Goal: Task Accomplishment & Management: Use online tool/utility

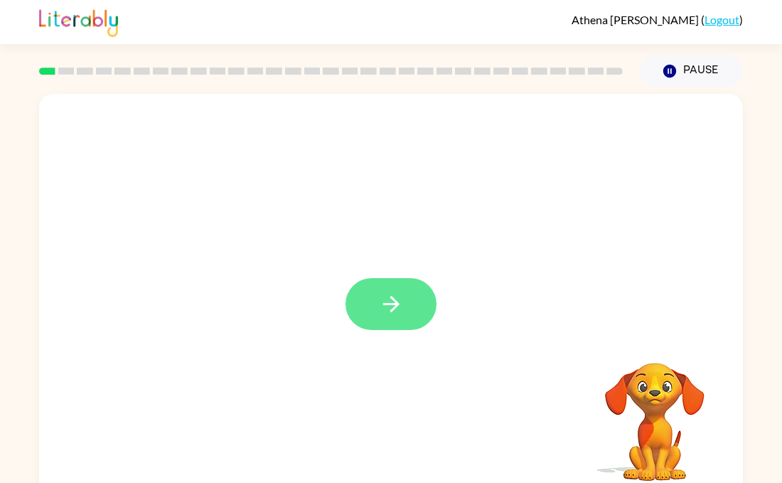
click at [409, 327] on button "button" at bounding box center [391, 304] width 91 height 52
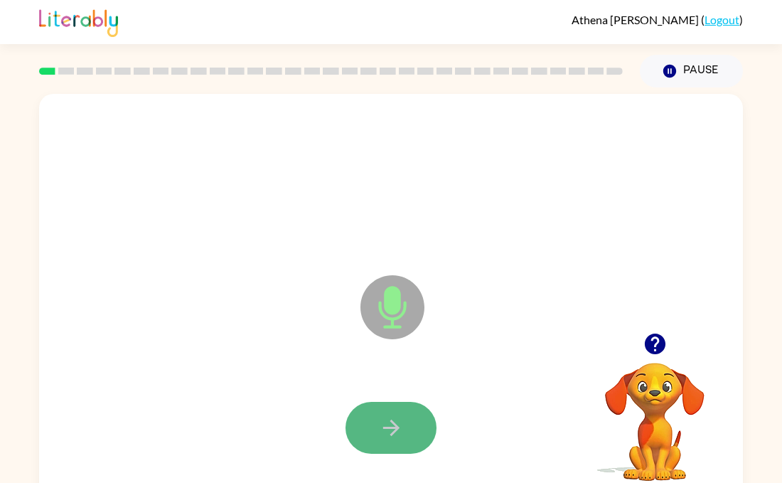
click at [390, 431] on icon "button" at bounding box center [391, 427] width 25 height 25
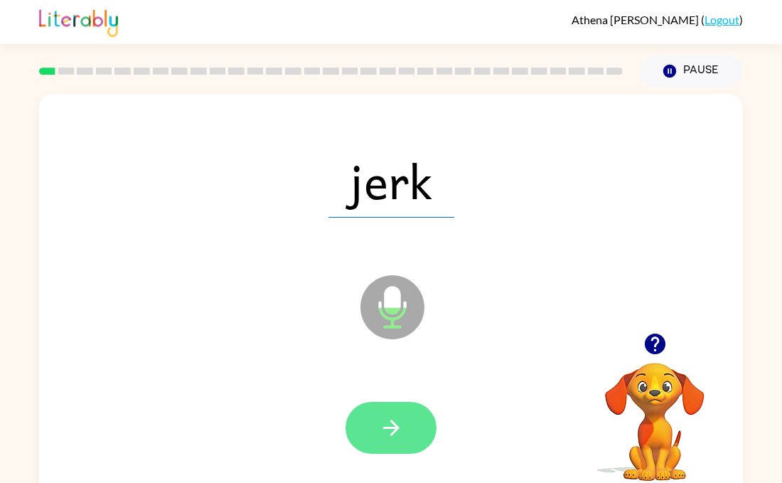
click at [390, 437] on icon "button" at bounding box center [391, 427] width 25 height 25
click at [398, 422] on icon "button" at bounding box center [391, 427] width 25 height 25
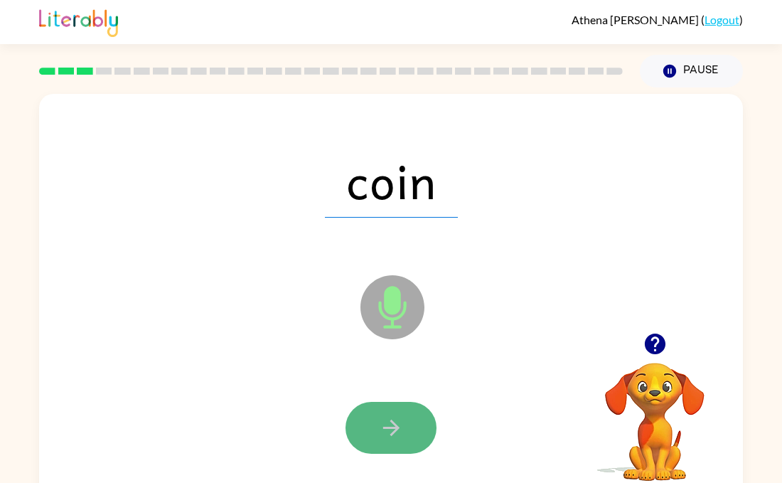
click at [391, 425] on icon "button" at bounding box center [391, 427] width 25 height 25
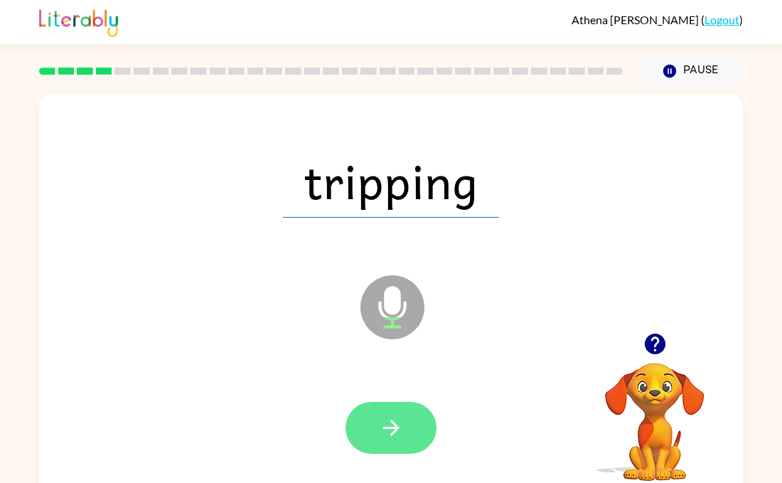
click at [390, 426] on icon "button" at bounding box center [391, 427] width 25 height 25
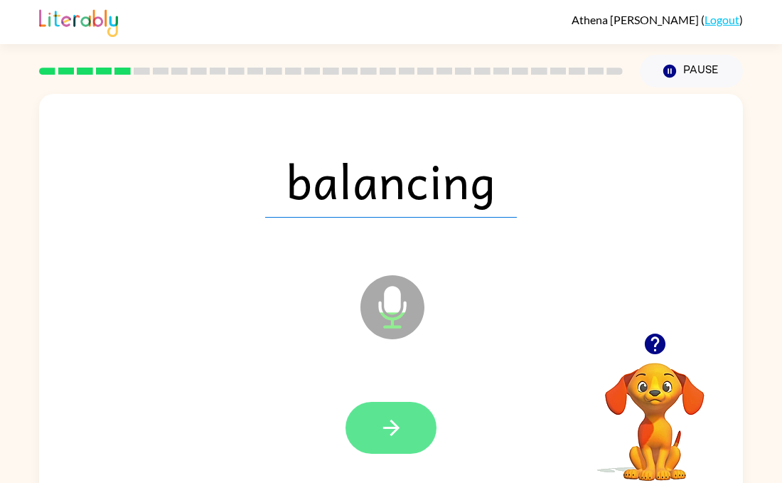
click at [393, 425] on icon "button" at bounding box center [391, 427] width 25 height 25
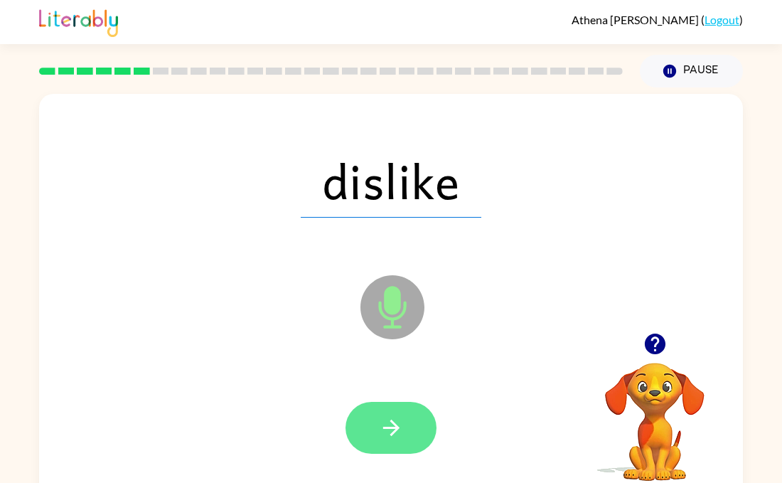
click at [391, 416] on icon "button" at bounding box center [391, 427] width 25 height 25
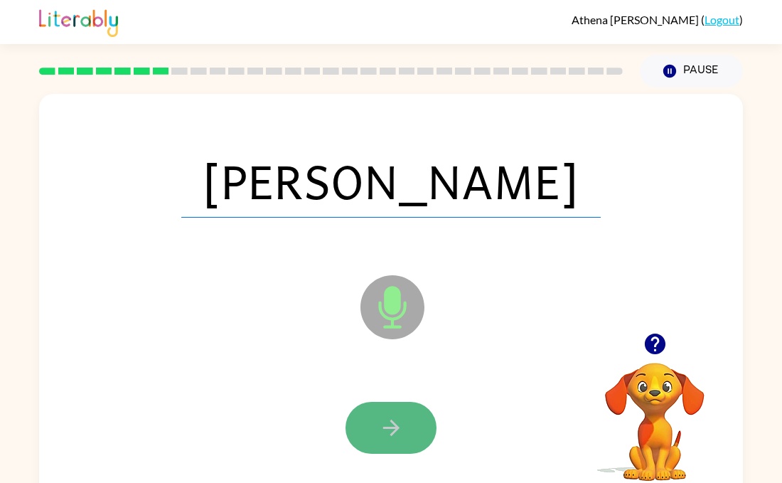
click at [392, 416] on icon "button" at bounding box center [391, 427] width 25 height 25
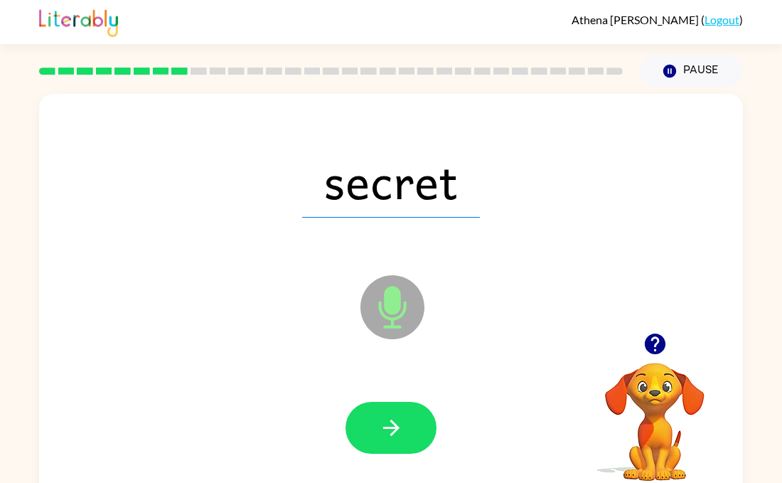
click at [392, 414] on button "button" at bounding box center [391, 428] width 91 height 52
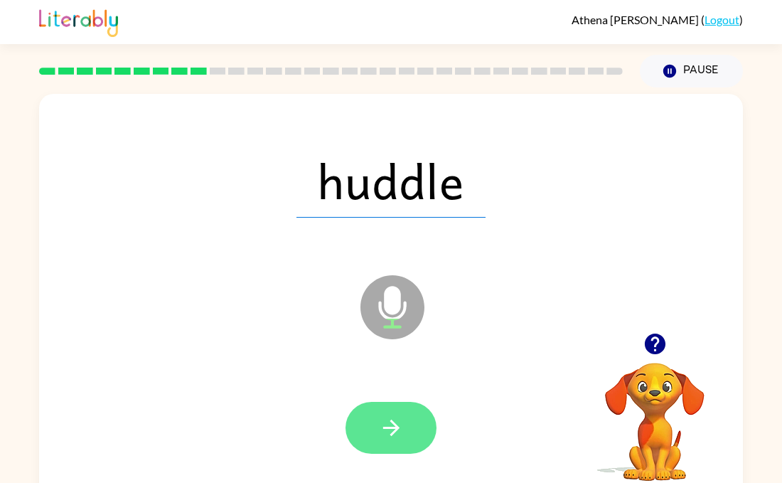
click at [390, 425] on icon "button" at bounding box center [391, 427] width 25 height 25
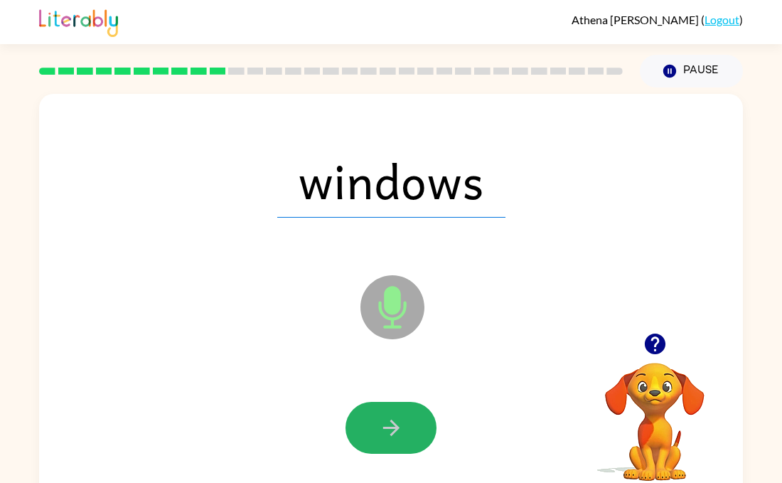
click at [390, 425] on icon "button" at bounding box center [391, 427] width 25 height 25
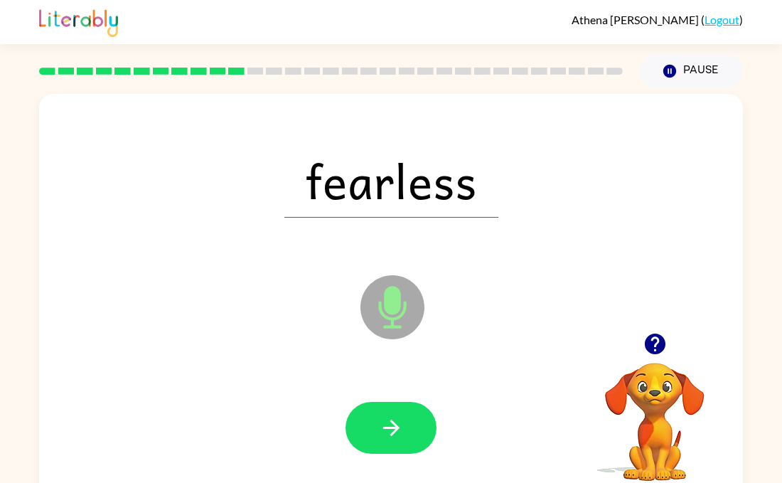
click at [390, 425] on icon "button" at bounding box center [391, 427] width 25 height 25
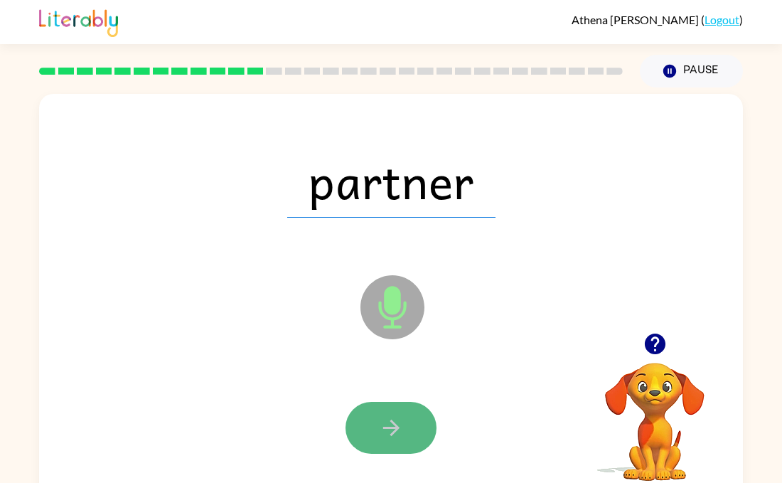
click at [390, 424] on icon "button" at bounding box center [391, 427] width 25 height 25
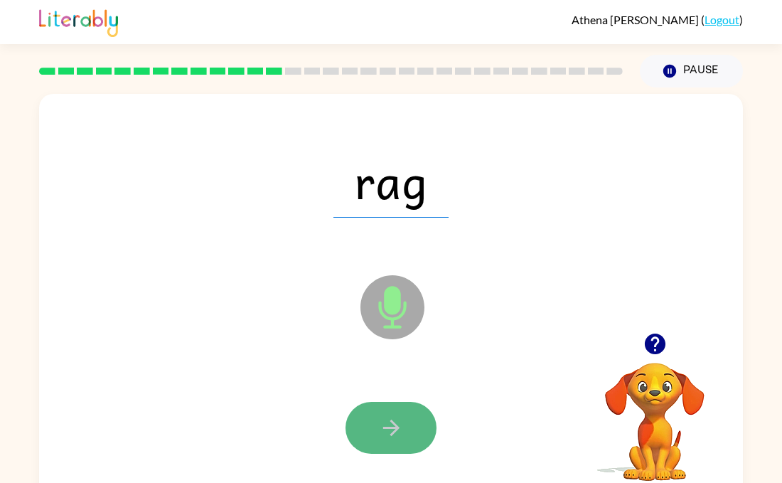
click at [390, 424] on icon "button" at bounding box center [391, 427] width 25 height 25
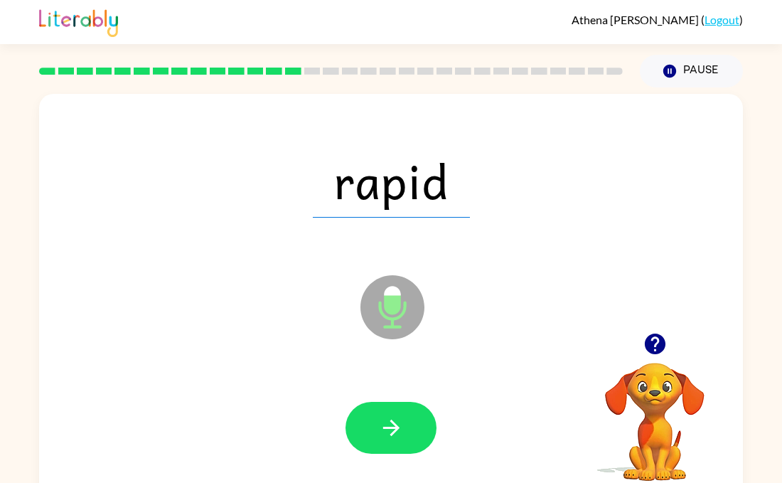
click at [390, 424] on icon "button" at bounding box center [391, 427] width 25 height 25
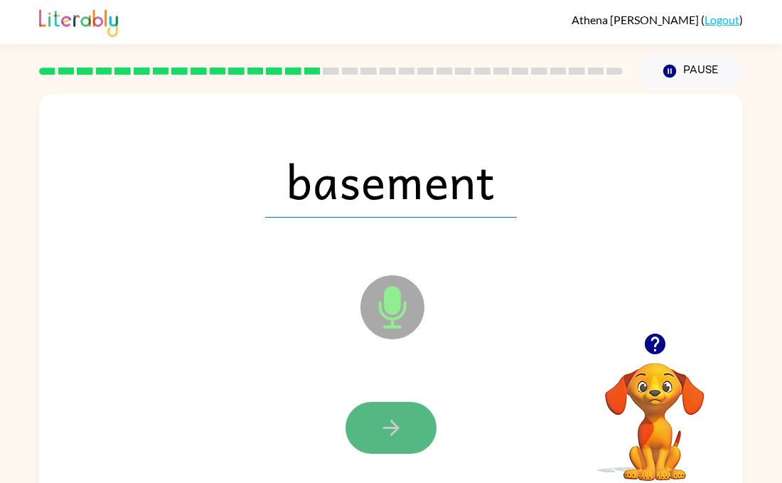
click at [390, 423] on icon "button" at bounding box center [391, 427] width 25 height 25
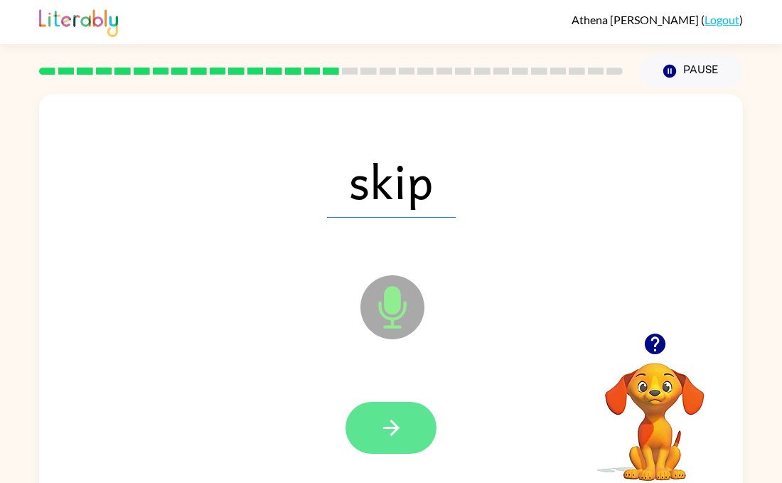
click at [389, 423] on icon "button" at bounding box center [391, 427] width 25 height 25
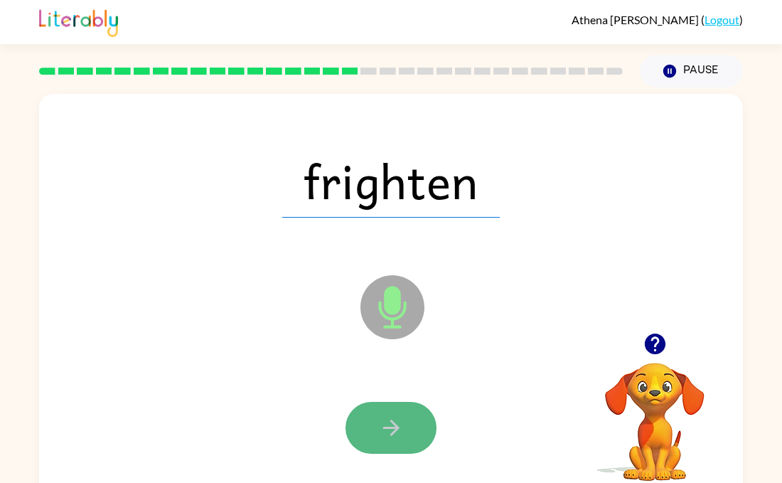
click at [389, 423] on icon "button" at bounding box center [391, 427] width 25 height 25
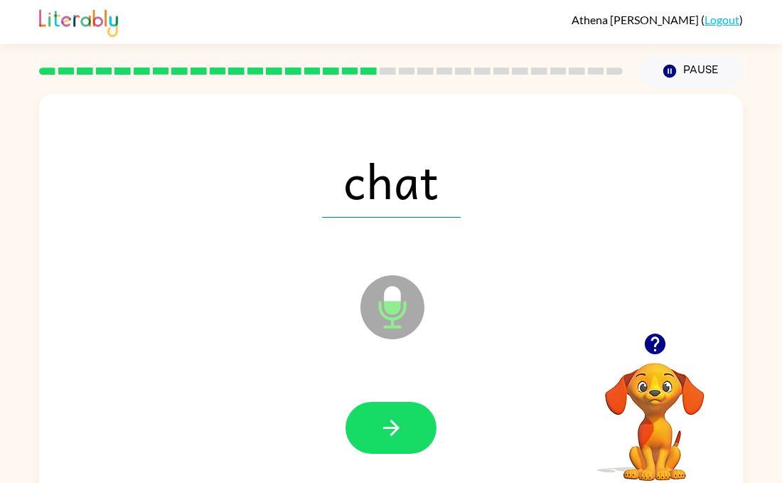
click at [389, 423] on icon "button" at bounding box center [391, 427] width 25 height 25
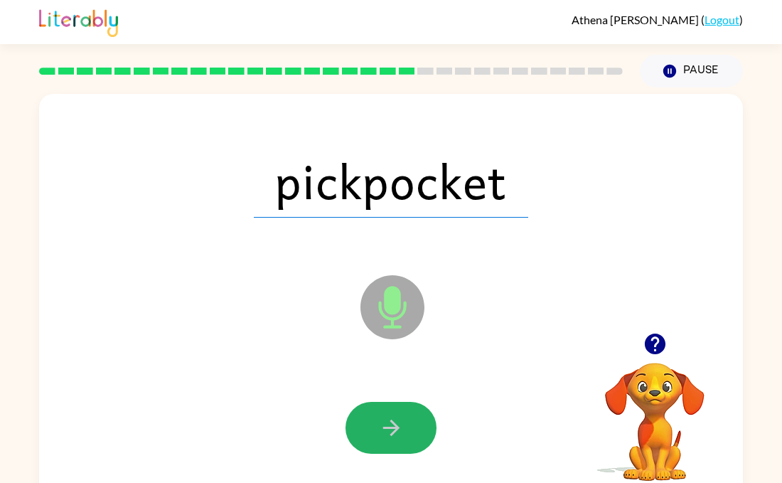
click at [389, 423] on icon "button" at bounding box center [391, 427] width 25 height 25
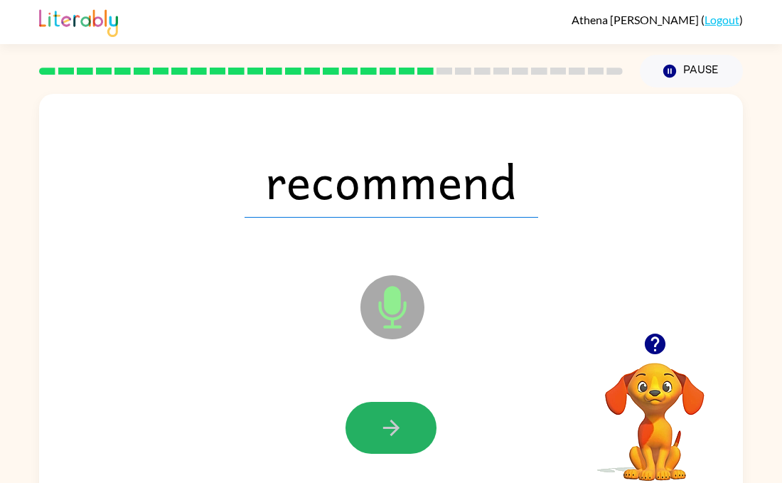
click at [389, 423] on icon "button" at bounding box center [391, 427] width 25 height 25
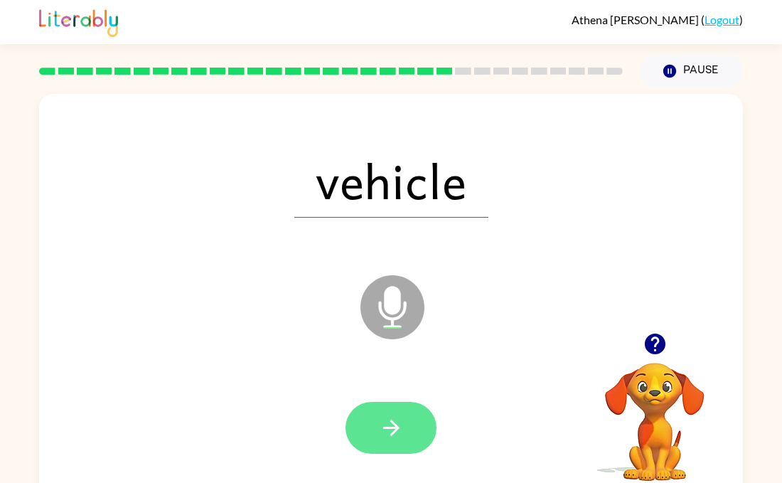
click at [389, 424] on icon "button" at bounding box center [391, 427] width 25 height 25
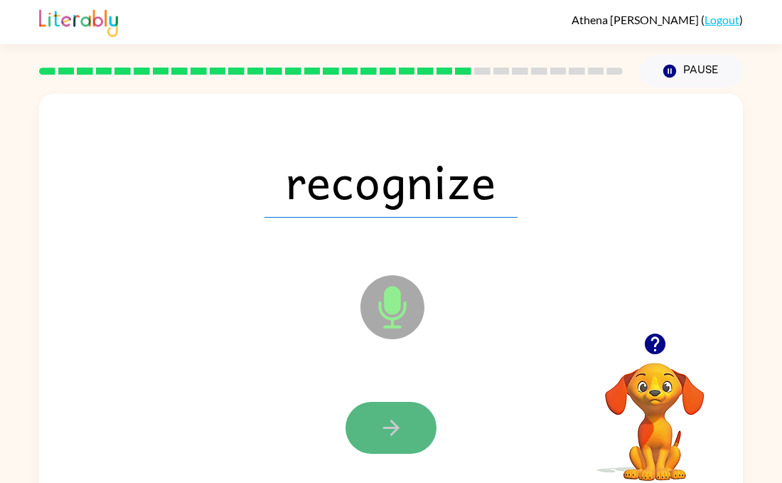
click at [389, 423] on icon "button" at bounding box center [391, 427] width 25 height 25
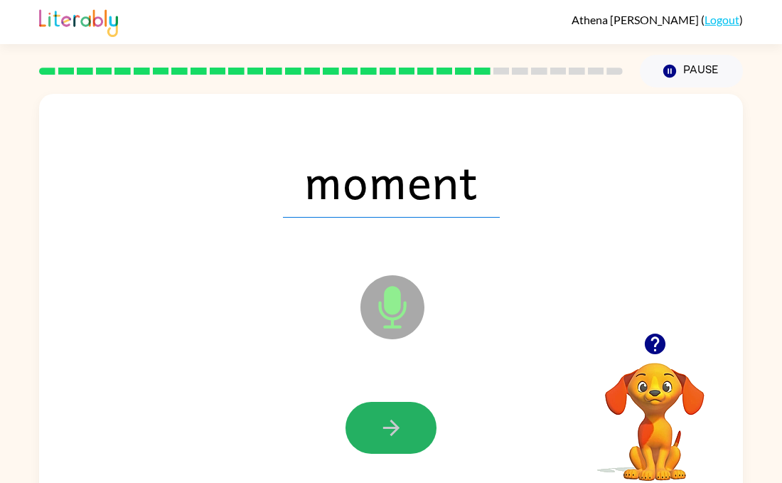
click at [389, 423] on icon "button" at bounding box center [391, 427] width 25 height 25
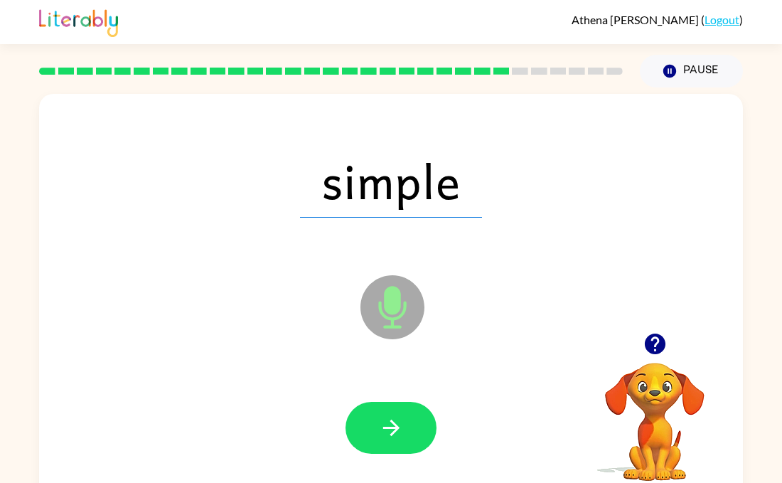
click at [389, 423] on icon "button" at bounding box center [391, 427] width 25 height 25
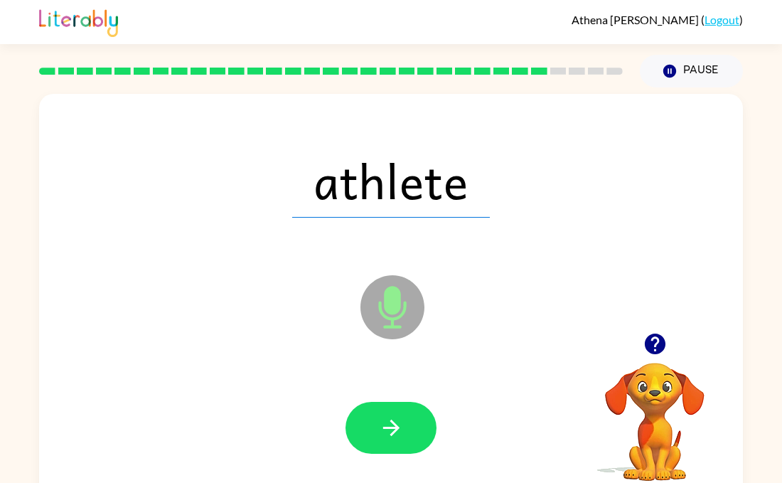
click at [389, 423] on icon "button" at bounding box center [391, 427] width 25 height 25
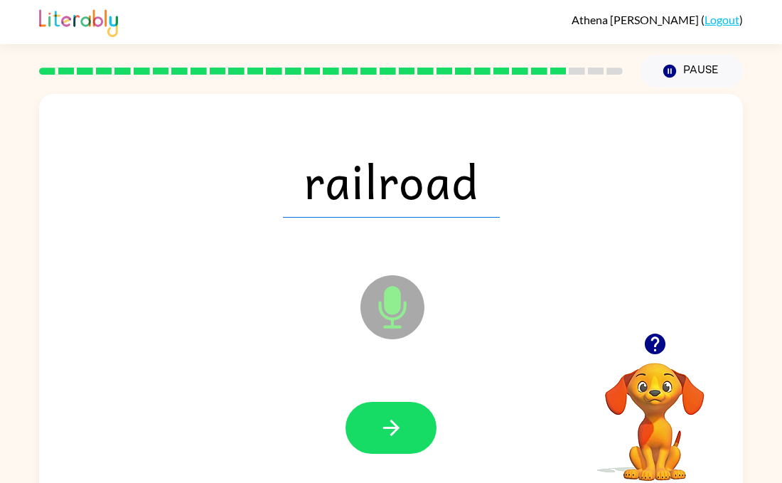
click at [389, 423] on icon "button" at bounding box center [391, 427] width 25 height 25
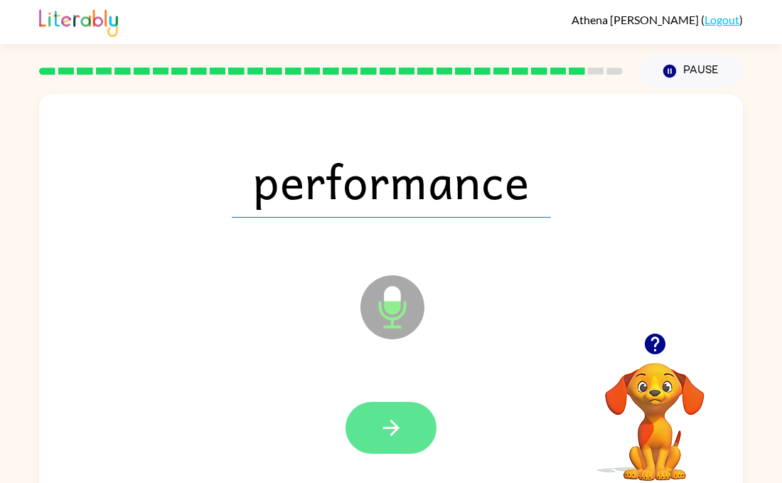
click at [388, 424] on icon "button" at bounding box center [391, 427] width 25 height 25
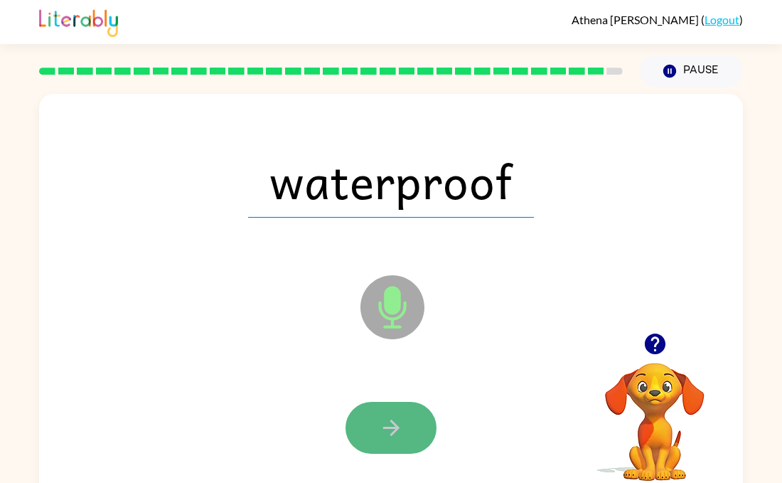
click at [388, 423] on icon "button" at bounding box center [391, 427] width 25 height 25
